Goal: Task Accomplishment & Management: Manage account settings

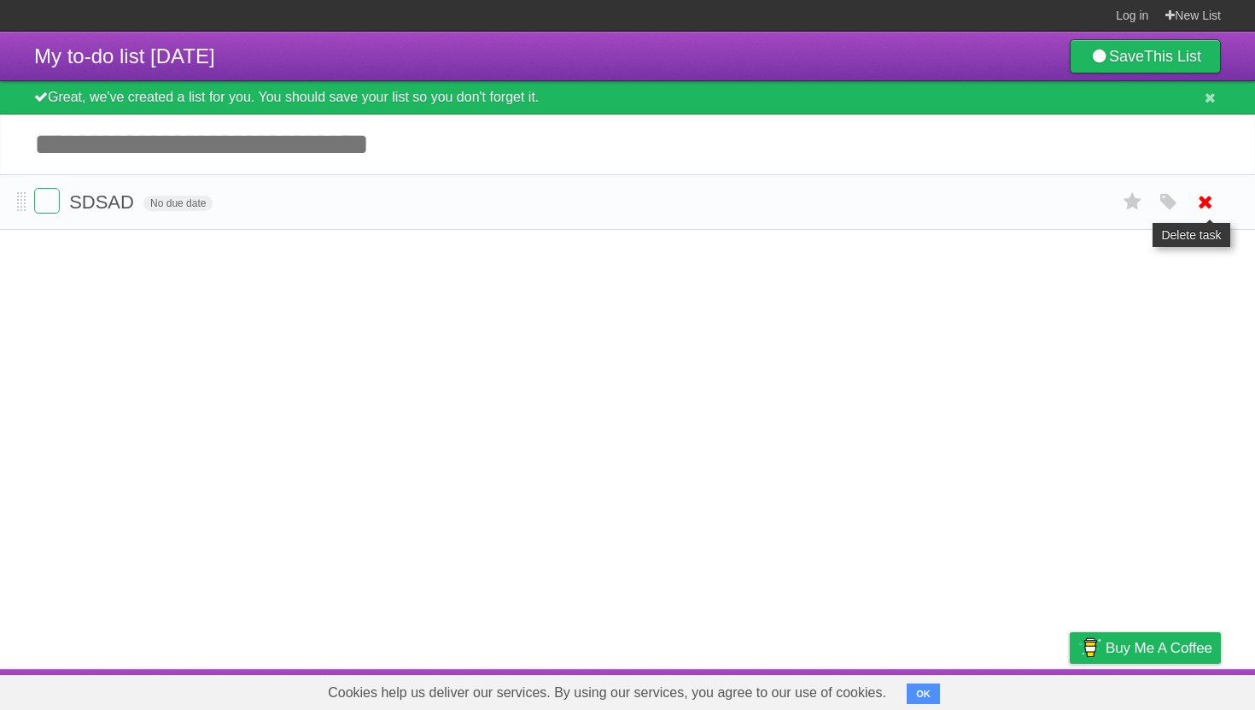
click at [1208, 207] on icon at bounding box center [1206, 202] width 24 height 28
click at [1208, 215] on icon at bounding box center [1206, 202] width 24 height 28
click at [270, 153] on input "Add another task" at bounding box center [627, 144] width 1255 height 60
click at [141, 152] on input "Add another task" at bounding box center [627, 144] width 1255 height 60
click at [53, 204] on label at bounding box center [47, 201] width 26 height 26
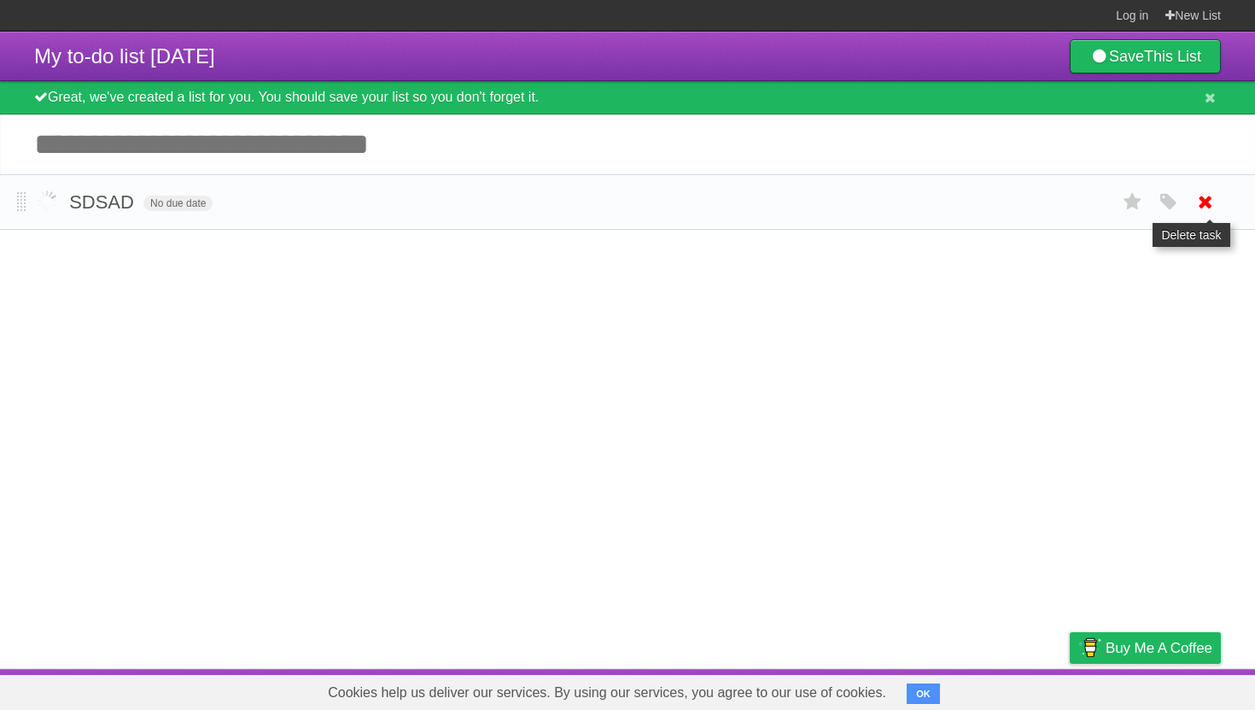
click at [1200, 207] on icon at bounding box center [1206, 202] width 24 height 28
